Goal: Task Accomplishment & Management: Manage account settings

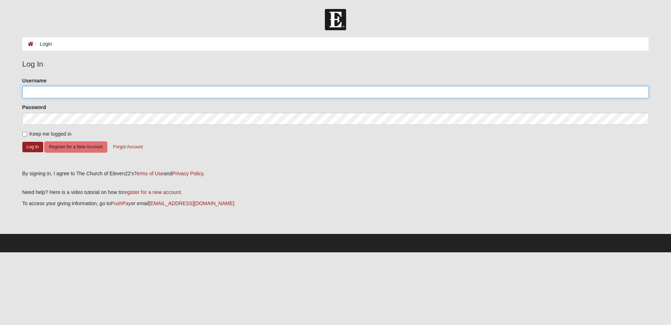
click at [100, 91] on input "Username" at bounding box center [335, 92] width 626 height 12
type input "philtham9911"
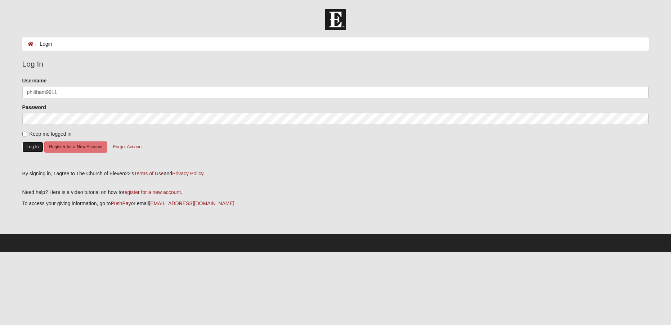
click at [27, 149] on button "Log In" at bounding box center [32, 147] width 21 height 10
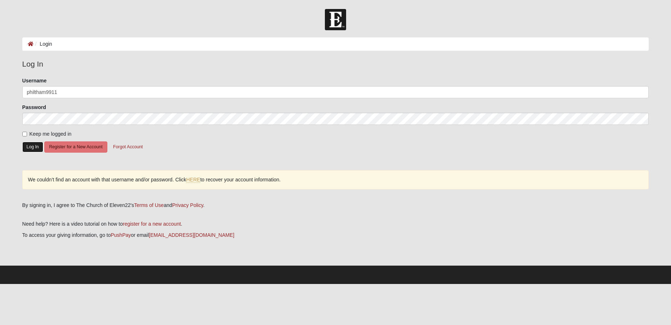
click at [31, 150] on button "Log In" at bounding box center [32, 147] width 21 height 10
click at [129, 148] on button "Forgot Account" at bounding box center [127, 146] width 39 height 11
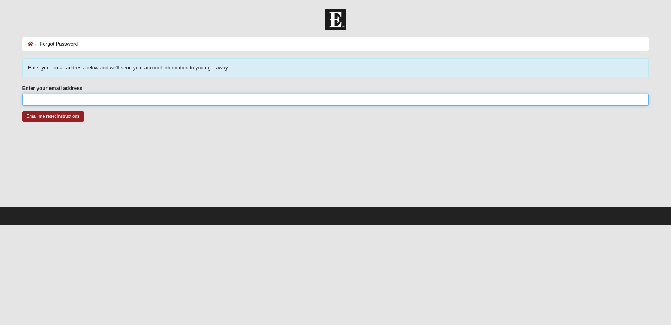
click at [109, 98] on input "Enter your email address" at bounding box center [335, 100] width 626 height 12
type input "[PERSON_NAME][EMAIL_ADDRESS][PERSON_NAME][DOMAIN_NAME]"
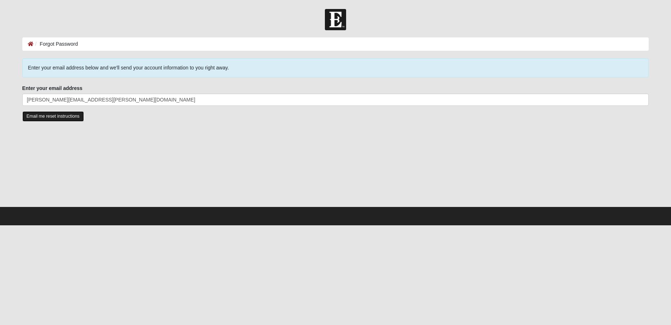
click at [64, 114] on input "Email me reset instructions" at bounding box center [53, 116] width 62 height 10
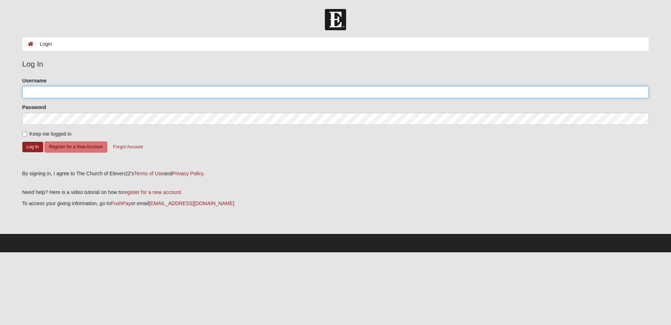
click at [79, 93] on input "Username" at bounding box center [335, 92] width 626 height 12
type input "[PERSON_NAME][EMAIL_ADDRESS][PERSON_NAME][DOMAIN_NAME]"
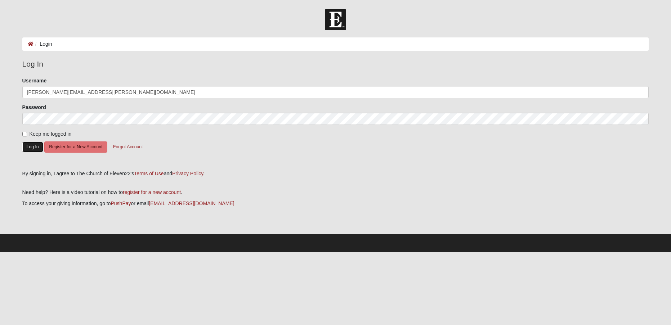
click at [41, 145] on button "Log In" at bounding box center [32, 147] width 21 height 10
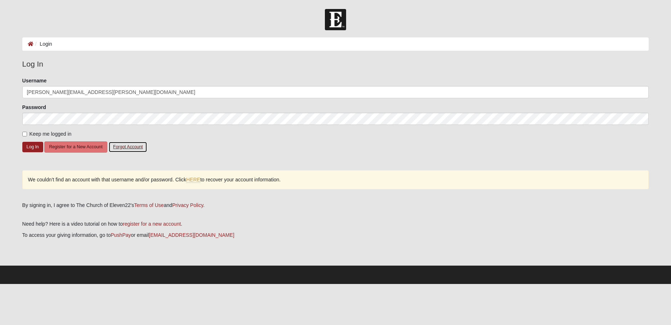
click at [135, 147] on button "Forgot Account" at bounding box center [127, 146] width 39 height 11
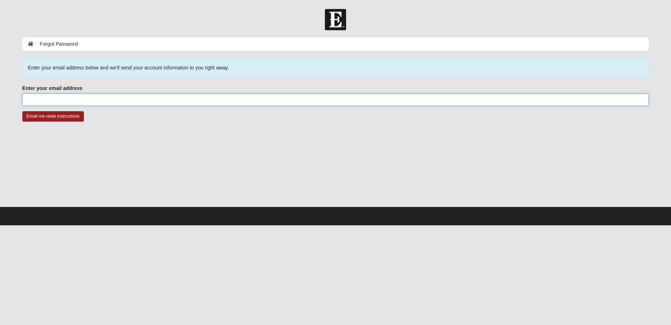
click at [54, 100] on input "Enter your email address" at bounding box center [335, 100] width 626 height 12
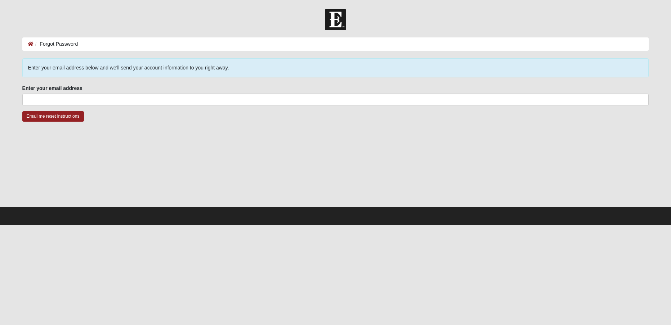
click at [55, 40] on li "Forgot Password" at bounding box center [55, 44] width 45 height 8
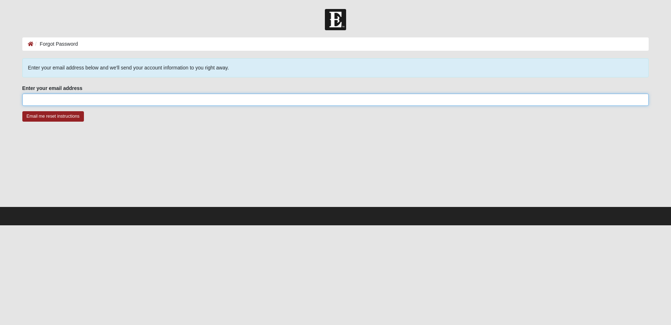
click at [45, 98] on input "Enter your email address" at bounding box center [335, 100] width 626 height 12
type input "[PERSON_NAME][EMAIL_ADDRESS][PERSON_NAME][DOMAIN_NAME]"
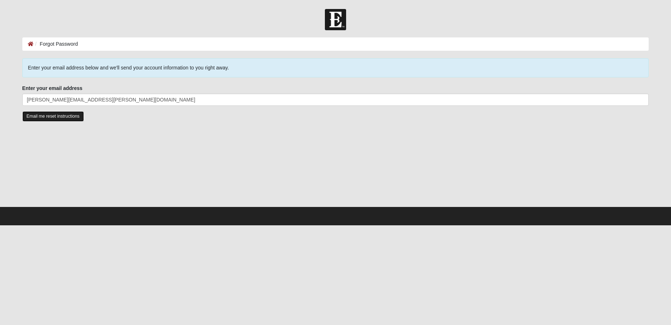
click at [50, 115] on input "Email me reset instructions" at bounding box center [53, 116] width 62 height 10
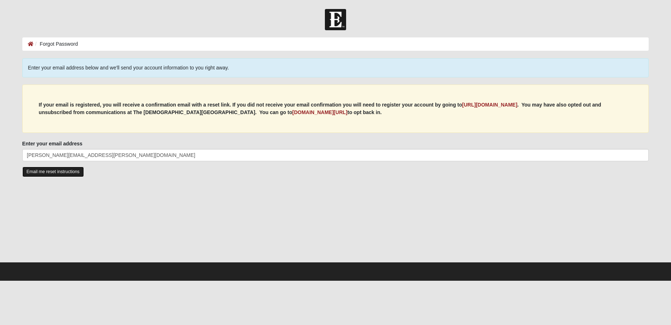
click at [71, 172] on input "Email me reset instructions" at bounding box center [53, 172] width 62 height 10
click at [292, 114] on b "my.coe22.com/resubscribe" at bounding box center [319, 112] width 55 height 6
click at [68, 174] on input "Email me reset instructions" at bounding box center [53, 172] width 62 height 10
click at [497, 103] on b "https://my.coe22.com/register" at bounding box center [489, 105] width 55 height 6
